Goal: Information Seeking & Learning: Compare options

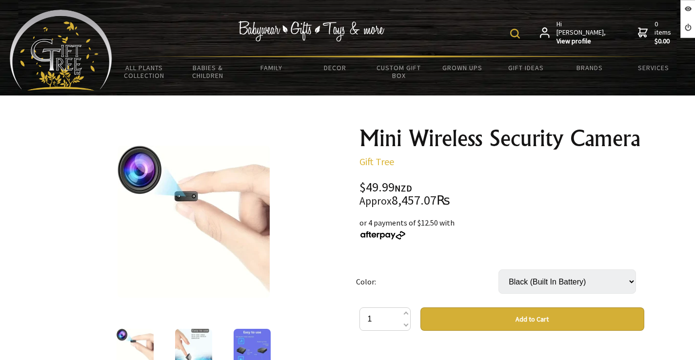
scroll to position [812, 0]
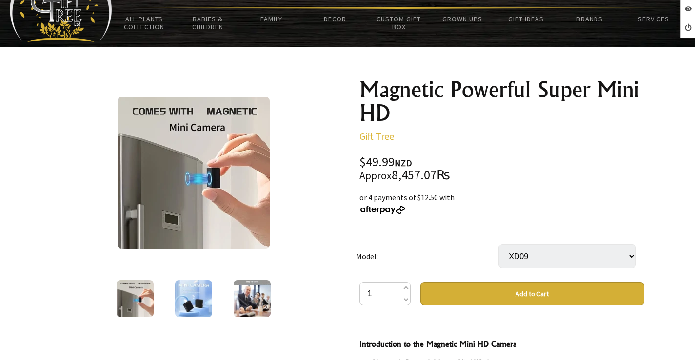
scroll to position [195, 0]
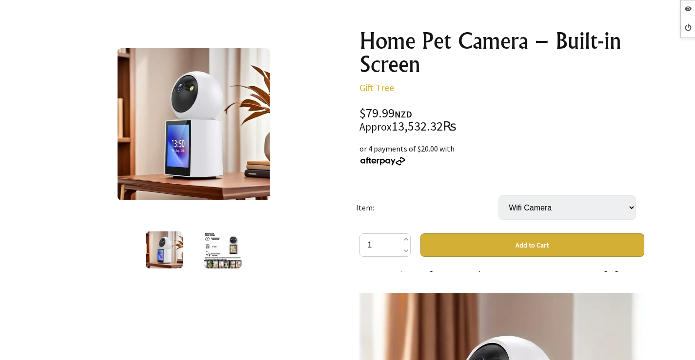
scroll to position [244, 0]
